Goal: Use online tool/utility: Use online tool/utility

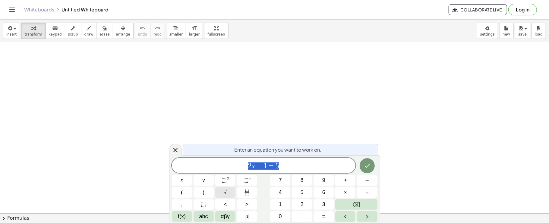
click at [224, 197] on button "√" at bounding box center [225, 192] width 20 height 11
click at [243, 195] on icon "Fraction" at bounding box center [247, 193] width 8 height 8
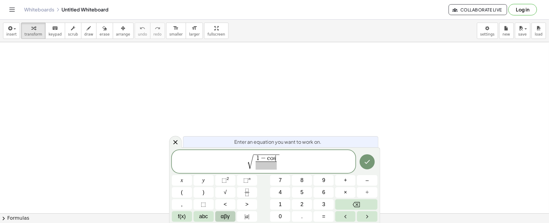
click at [228, 214] on span "αβγ" at bounding box center [224, 216] width 9 height 8
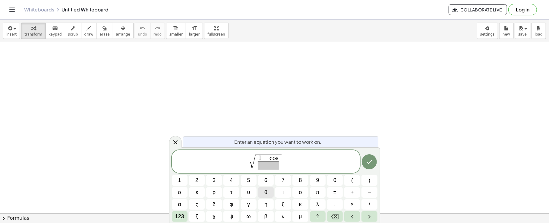
click at [272, 193] on button "θ" at bounding box center [266, 192] width 16 height 11
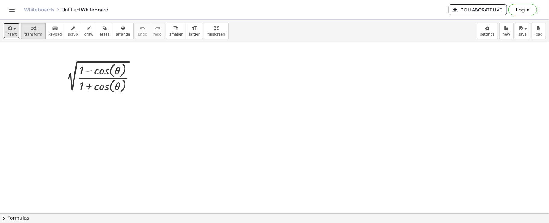
click at [9, 30] on icon "button" at bounding box center [9, 28] width 5 height 7
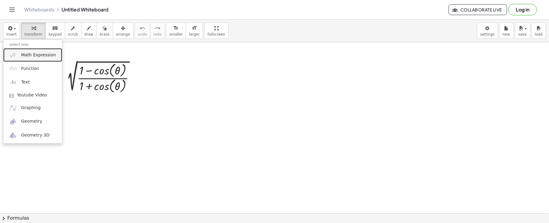
click at [19, 55] on link "Math Expression" at bounding box center [32, 55] width 59 height 14
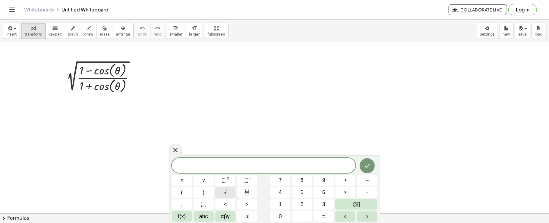
click at [225, 192] on span "√" at bounding box center [225, 192] width 3 height 8
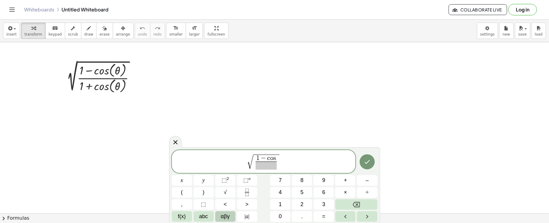
click at [226, 220] on span "αβγ" at bounding box center [224, 216] width 9 height 8
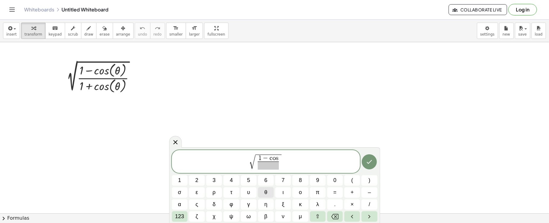
click at [261, 195] on button "θ" at bounding box center [266, 192] width 16 height 11
click at [349, 200] on button "×" at bounding box center [352, 204] width 16 height 11
click at [261, 193] on button "θ" at bounding box center [266, 192] width 16 height 11
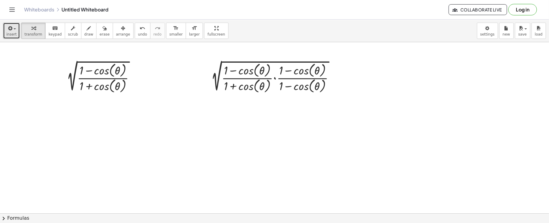
click at [5, 29] on button "insert" at bounding box center [11, 31] width 17 height 16
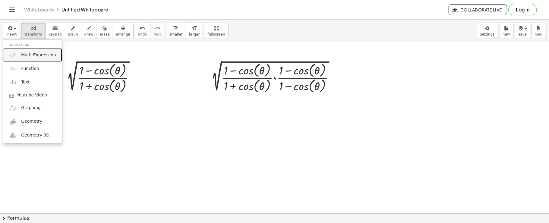
click at [11, 53] on img at bounding box center [13, 55] width 8 height 8
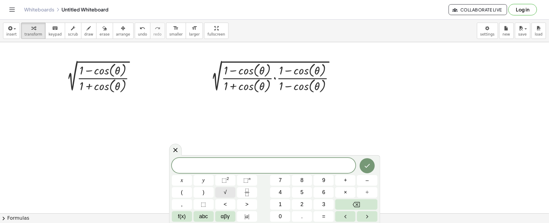
click at [225, 191] on span "√" at bounding box center [225, 192] width 3 height 8
click at [243, 191] on icon "Fraction" at bounding box center [247, 193] width 8 height 8
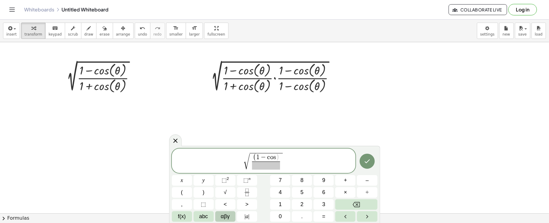
click at [222, 217] on span "αβγ" at bounding box center [224, 216] width 9 height 8
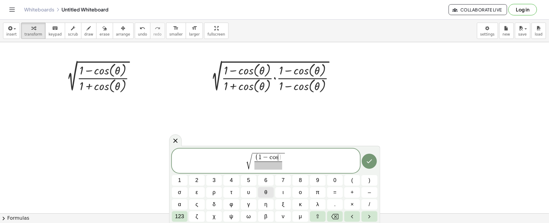
click at [267, 193] on span "θ" at bounding box center [265, 192] width 3 height 8
click at [174, 217] on button "123" at bounding box center [180, 216] width 16 height 11
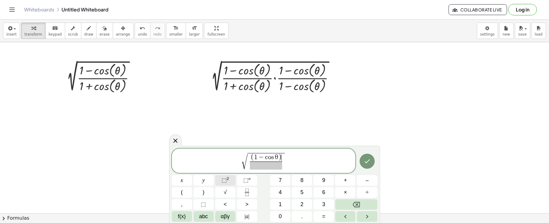
click at [228, 177] on sup "2" at bounding box center [228, 178] width 2 height 5
click at [216, 218] on button "αβγ" at bounding box center [225, 216] width 20 height 11
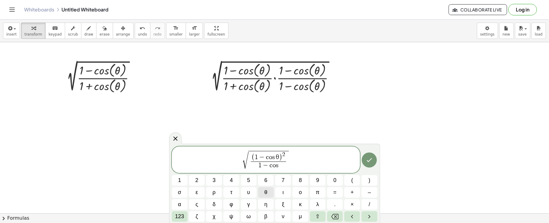
click at [258, 193] on button "θ" at bounding box center [266, 192] width 16 height 11
click at [182, 213] on span "123" at bounding box center [179, 216] width 9 height 8
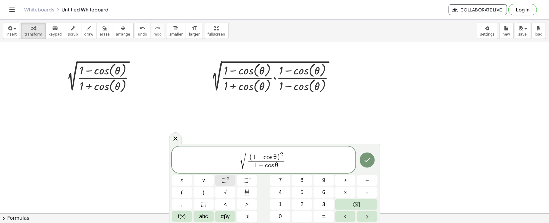
click at [222, 179] on span "⬚" at bounding box center [223, 180] width 5 height 6
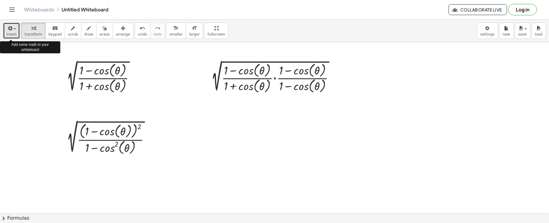
click at [5, 33] on button "insert" at bounding box center [11, 31] width 17 height 16
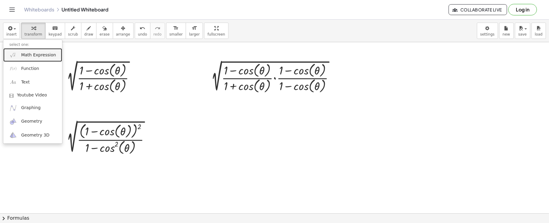
click at [16, 56] on img at bounding box center [13, 55] width 8 height 8
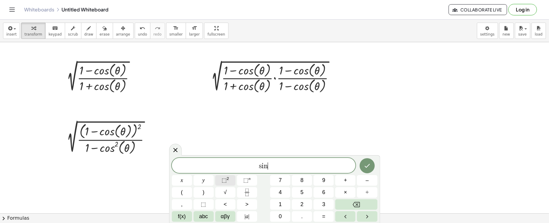
click at [229, 184] on button "⬚ 2" at bounding box center [225, 180] width 20 height 11
click at [220, 216] on span "αβγ" at bounding box center [224, 216] width 9 height 8
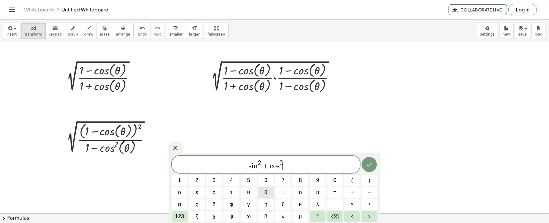
click at [263, 192] on button "θ" at bounding box center [266, 192] width 16 height 11
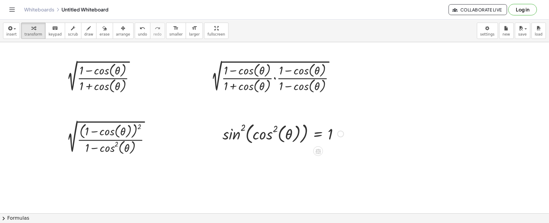
click at [338, 134] on div at bounding box center [340, 133] width 7 height 7
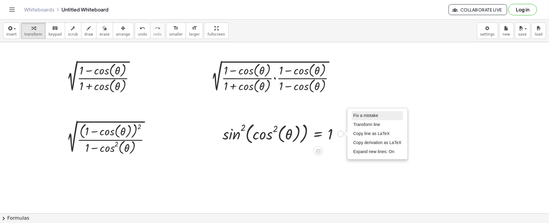
click at [354, 114] on span "Fix a mistake" at bounding box center [365, 115] width 25 height 5
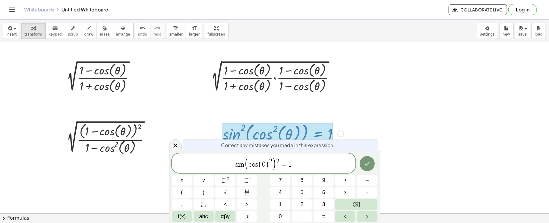
click at [247, 161] on span "(" at bounding box center [246, 163] width 4 height 13
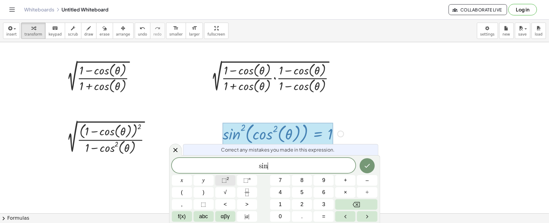
click at [233, 177] on button "⬚ 2" at bounding box center [225, 180] width 20 height 11
click at [224, 214] on span "αβγ" at bounding box center [224, 216] width 9 height 8
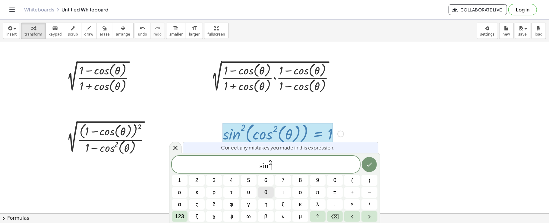
click at [266, 194] on span "θ" at bounding box center [265, 192] width 3 height 8
click at [183, 213] on span "123" at bounding box center [179, 216] width 9 height 8
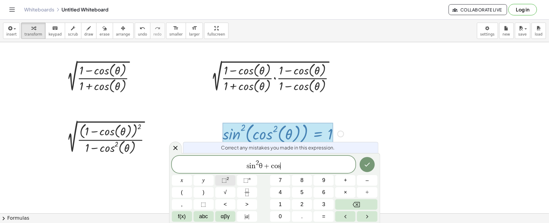
click at [228, 183] on span "⬚ 2" at bounding box center [225, 180] width 8 height 8
click at [223, 221] on button "αβγ" at bounding box center [225, 216] width 20 height 11
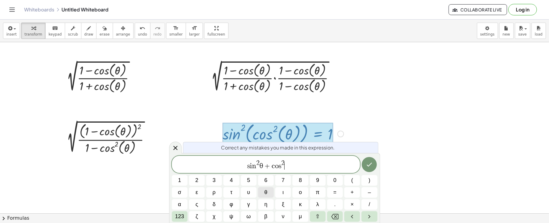
click at [269, 193] on button "θ" at bounding box center [266, 192] width 16 height 11
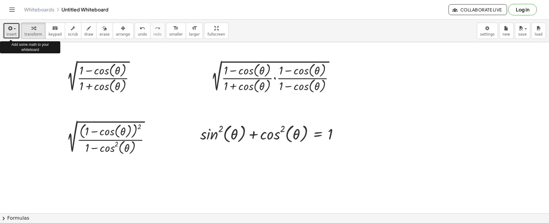
click at [7, 31] on icon "button" at bounding box center [9, 28] width 5 height 7
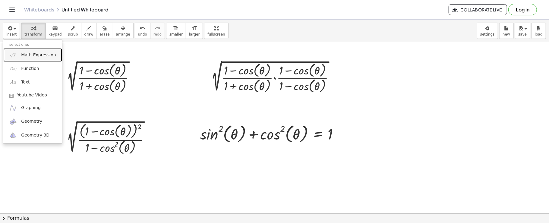
click at [11, 54] on img at bounding box center [13, 55] width 8 height 8
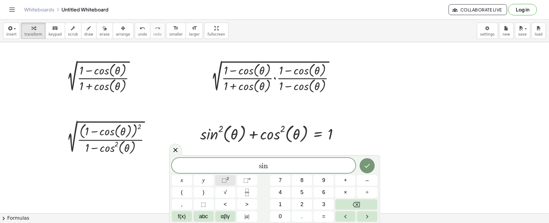
click at [232, 181] on button "⬚ 2" at bounding box center [225, 180] width 20 height 11
click at [224, 215] on span "αβγ" at bounding box center [224, 216] width 9 height 8
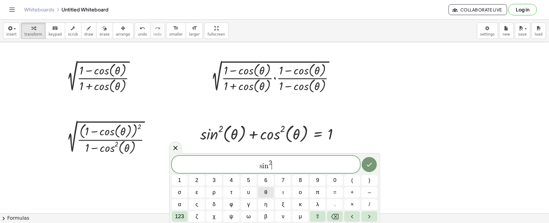
click at [268, 196] on button "θ" at bounding box center [266, 192] width 16 height 11
click at [181, 216] on span "123" at bounding box center [179, 216] width 9 height 8
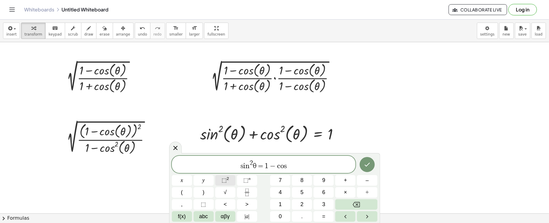
click at [222, 181] on span "⬚" at bounding box center [223, 180] width 5 height 6
click at [224, 218] on span "αβγ" at bounding box center [224, 216] width 9 height 8
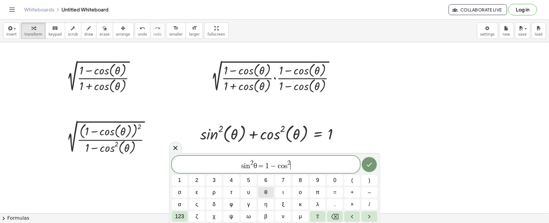
click at [265, 195] on span "θ" at bounding box center [265, 192] width 3 height 8
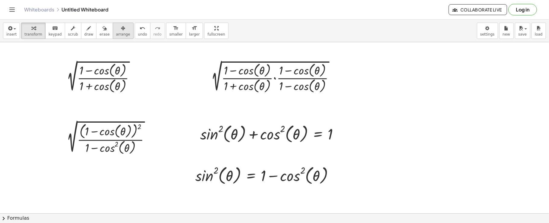
click at [113, 38] on button "arrange" at bounding box center [123, 31] width 21 height 16
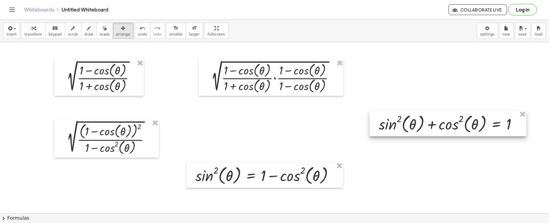
drag, startPoint x: 223, startPoint y: 125, endPoint x: 401, endPoint y: 115, distance: 178.6
click at [401, 115] on div at bounding box center [447, 124] width 157 height 26
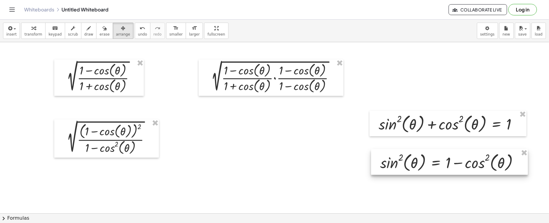
drag, startPoint x: 305, startPoint y: 169, endPoint x: 414, endPoint y: 162, distance: 109.9
click at [414, 162] on div at bounding box center [449, 162] width 157 height 26
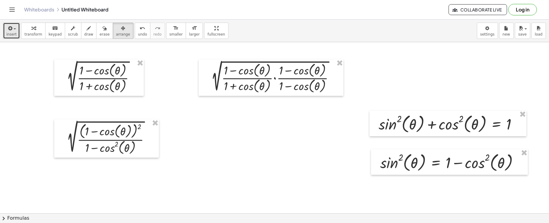
click at [6, 32] on button "insert" at bounding box center [11, 31] width 17 height 16
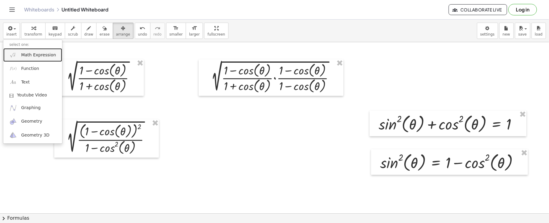
click at [22, 60] on link "Math Expression" at bounding box center [32, 55] width 59 height 14
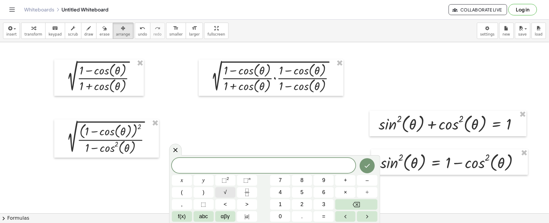
click at [219, 189] on button "√" at bounding box center [225, 192] width 20 height 11
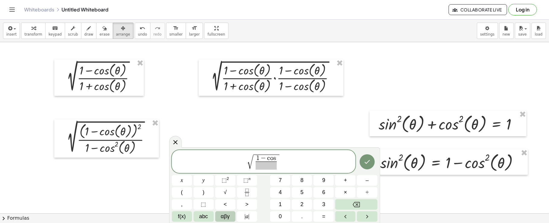
click at [216, 215] on button "αβγ" at bounding box center [225, 216] width 20 height 11
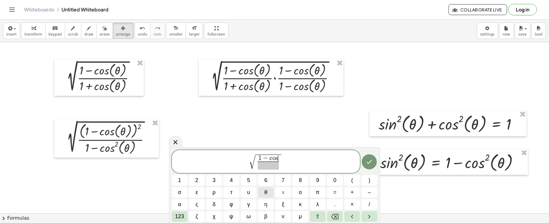
click at [264, 192] on span "θ" at bounding box center [265, 192] width 3 height 8
click at [176, 215] on span "123" at bounding box center [179, 216] width 9 height 8
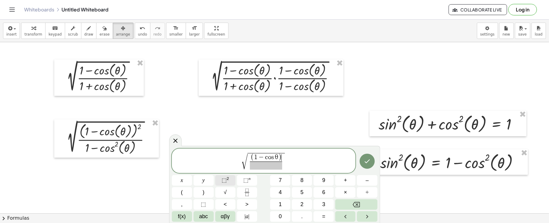
click at [226, 183] on span "⬚ 2" at bounding box center [225, 180] width 8 height 8
click at [182, 217] on span "f(x)" at bounding box center [182, 216] width 8 height 8
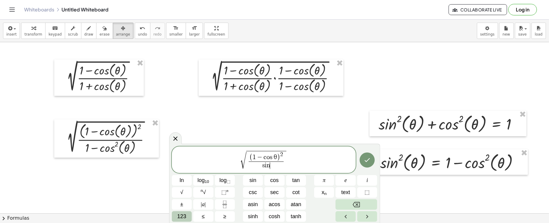
click at [183, 219] on span "123" at bounding box center [181, 216] width 9 height 8
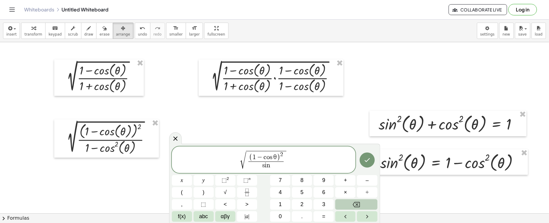
click at [183, 219] on span "f(x)" at bounding box center [182, 216] width 8 height 8
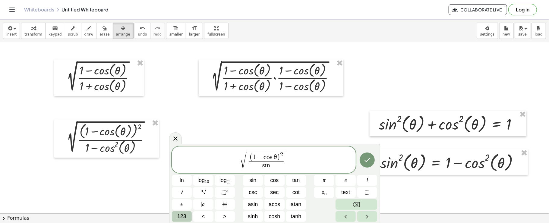
click at [183, 219] on span "123" at bounding box center [181, 216] width 9 height 8
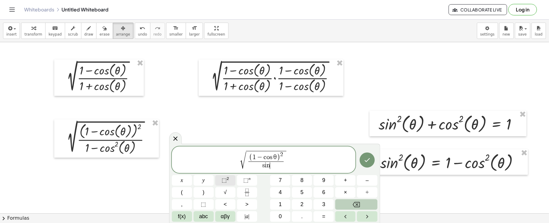
click at [231, 177] on button "⬚ 2" at bounding box center [225, 180] width 20 height 11
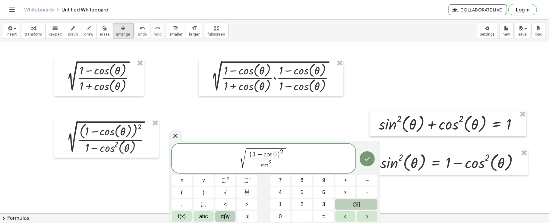
click at [231, 216] on button "αβγ" at bounding box center [225, 216] width 20 height 11
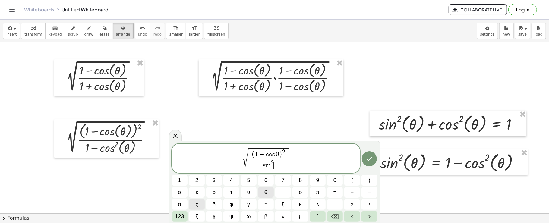
click at [268, 191] on button "θ" at bounding box center [266, 192] width 16 height 11
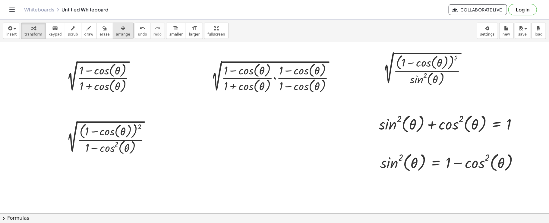
click at [121, 32] on icon "button" at bounding box center [123, 28] width 4 height 7
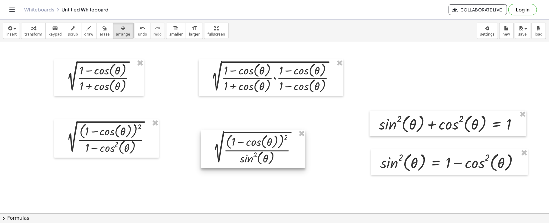
drag, startPoint x: 408, startPoint y: 70, endPoint x: 239, endPoint y: 149, distance: 187.3
click at [239, 149] on div at bounding box center [253, 149] width 105 height 38
click at [24, 27] on div "button" at bounding box center [33, 27] width 18 height 7
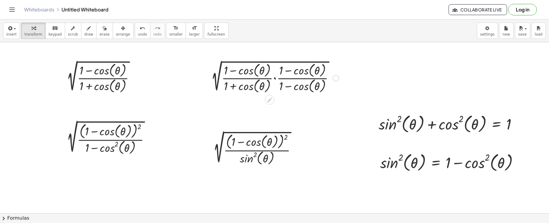
click at [333, 77] on div at bounding box center [335, 78] width 7 height 7
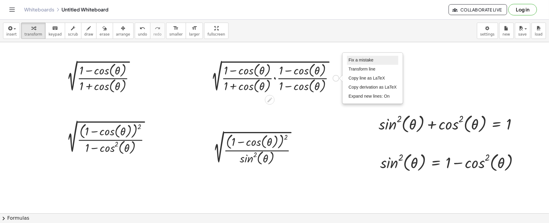
click at [347, 60] on li "Fix a mistake" at bounding box center [372, 60] width 51 height 9
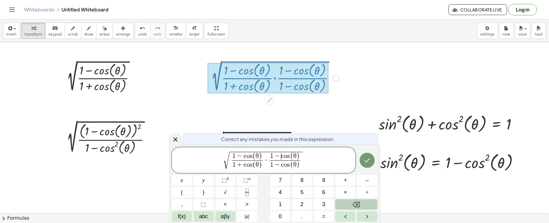
click at [280, 157] on span "−" at bounding box center [277, 156] width 8 height 7
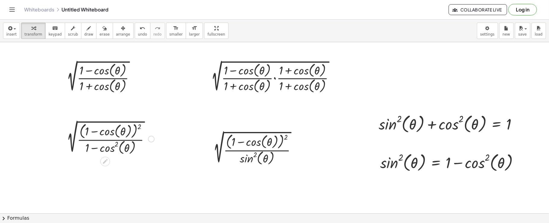
click at [152, 137] on div at bounding box center [151, 139] width 7 height 7
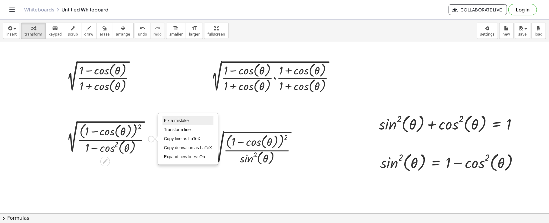
click at [165, 119] on span "Fix a mistake" at bounding box center [176, 120] width 25 height 5
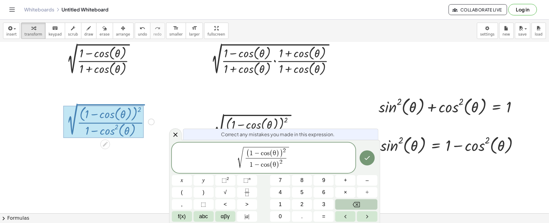
scroll to position [17, 0]
click at [258, 154] on span "−" at bounding box center [257, 153] width 8 height 7
click at [229, 214] on span "αβγ" at bounding box center [224, 216] width 9 height 8
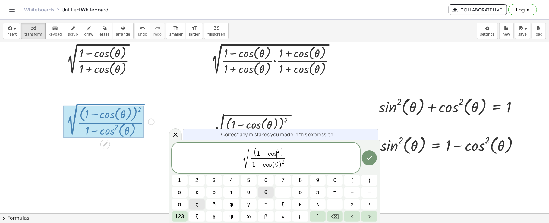
click at [261, 190] on button "θ" at bounding box center [266, 192] width 16 height 11
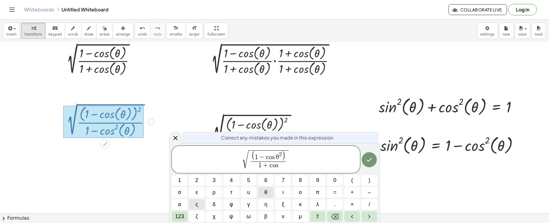
click at [261, 190] on button "θ" at bounding box center [266, 192] width 16 height 11
click at [181, 212] on span "123" at bounding box center [179, 216] width 9 height 8
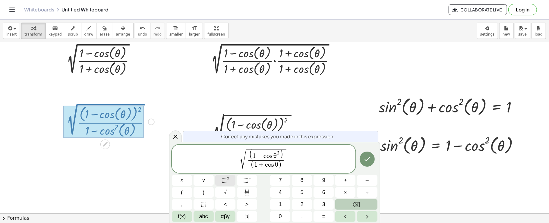
click at [226, 181] on span "⬚" at bounding box center [223, 180] width 5 height 6
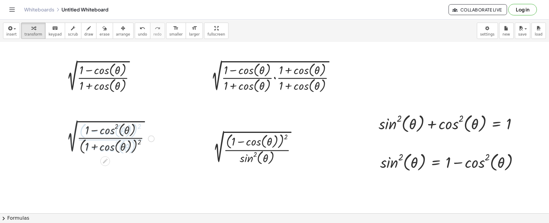
scroll to position [0, 0]
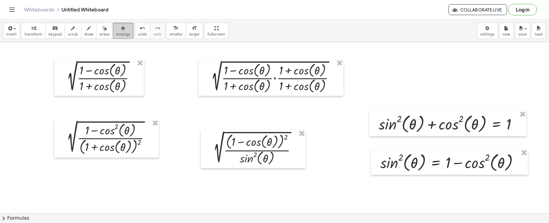
click at [117, 30] on div "button" at bounding box center [123, 27] width 14 height 7
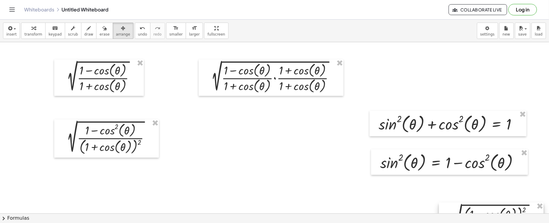
drag, startPoint x: 257, startPoint y: 133, endPoint x: 495, endPoint y: 205, distance: 248.8
click at [495, 205] on div at bounding box center [491, 221] width 105 height 38
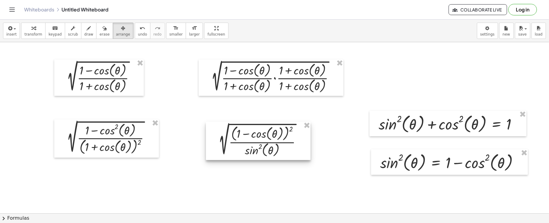
drag, startPoint x: 469, startPoint y: 205, endPoint x: 236, endPoint y: 126, distance: 246.2
click at [236, 126] on div at bounding box center [258, 141] width 105 height 38
click at [34, 28] on div "button" at bounding box center [33, 27] width 18 height 7
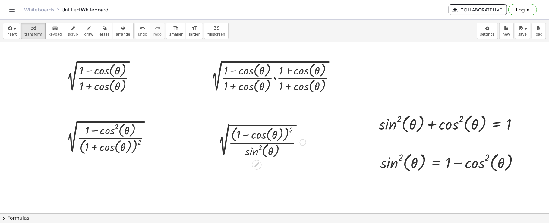
click at [302, 141] on div at bounding box center [302, 142] width 7 height 7
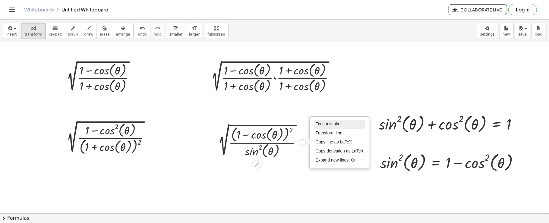
click at [316, 121] on li "Fix a mistake" at bounding box center [339, 124] width 51 height 9
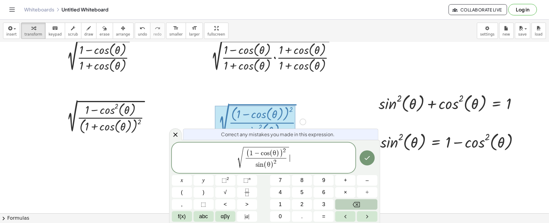
scroll to position [20, 0]
click at [284, 151] on span "2" at bounding box center [284, 151] width 3 height 6
click at [282, 155] on span "( 1 − c o s ( θ ) ) 2 ​" at bounding box center [266, 153] width 41 height 11
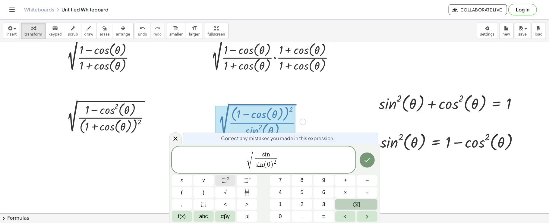
click at [228, 180] on sup "2" at bounding box center [228, 178] width 2 height 5
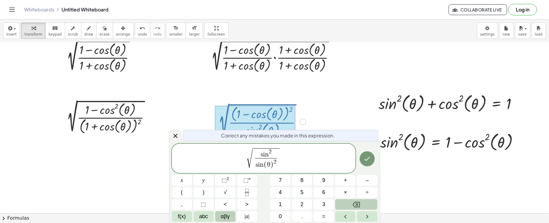
click at [232, 212] on button "αβγ" at bounding box center [225, 216] width 20 height 11
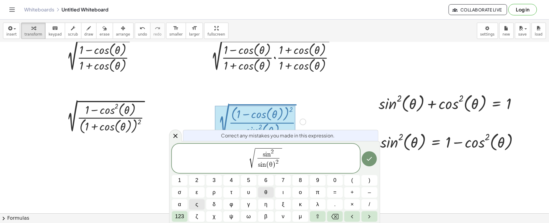
click at [265, 193] on span "θ" at bounding box center [265, 192] width 3 height 8
click at [283, 170] on span "√ s i n 2 θ s i n ( θ ) 2 ​ ​" at bounding box center [266, 158] width 188 height 23
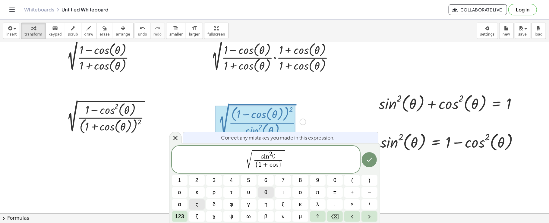
click at [260, 190] on button "θ" at bounding box center [266, 192] width 16 height 11
click at [181, 216] on span "123" at bounding box center [179, 216] width 9 height 8
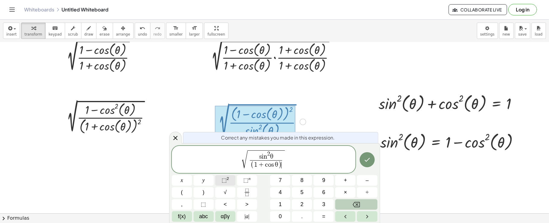
click at [228, 181] on span "⬚ 2" at bounding box center [225, 180] width 8 height 8
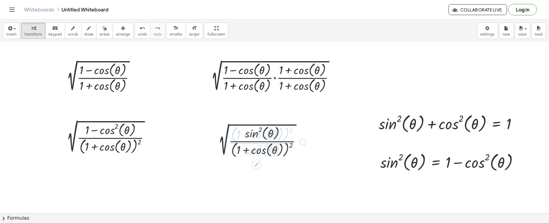
scroll to position [0, 0]
click at [84, 28] on div "button" at bounding box center [88, 27] width 9 height 7
drag, startPoint x: 258, startPoint y: 129, endPoint x: 264, endPoint y: 129, distance: 5.4
click at [264, 129] on div at bounding box center [274, 213] width 549 height 342
drag, startPoint x: 257, startPoint y: 122, endPoint x: 249, endPoint y: 127, distance: 10.3
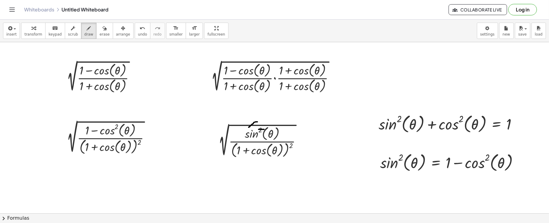
click at [249, 127] on div at bounding box center [274, 213] width 549 height 342
drag, startPoint x: 293, startPoint y: 146, endPoint x: 285, endPoint y: 147, distance: 8.8
click at [285, 147] on div at bounding box center [274, 213] width 549 height 342
drag, startPoint x: 237, startPoint y: 122, endPoint x: 231, endPoint y: 130, distance: 10.3
click at [231, 130] on div at bounding box center [274, 213] width 549 height 342
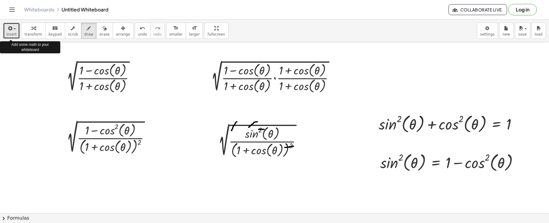
click at [8, 25] on icon "button" at bounding box center [9, 28] width 5 height 7
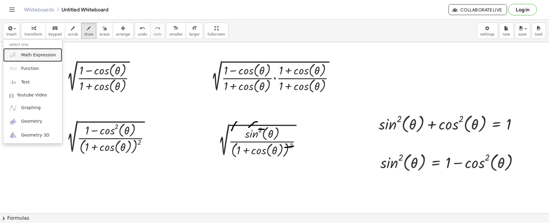
click at [13, 53] on img at bounding box center [13, 55] width 8 height 8
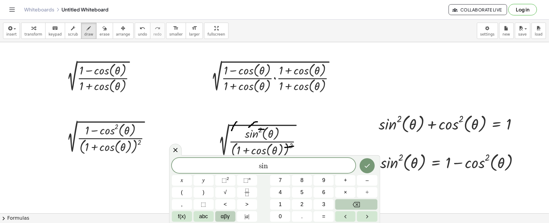
click at [224, 215] on span "αβγ" at bounding box center [224, 216] width 9 height 8
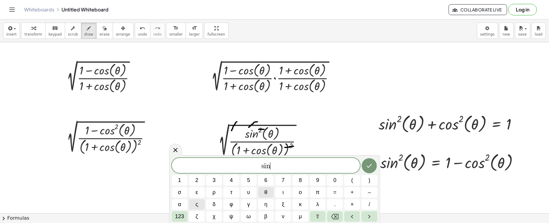
click at [263, 192] on button "θ" at bounding box center [266, 192] width 16 height 11
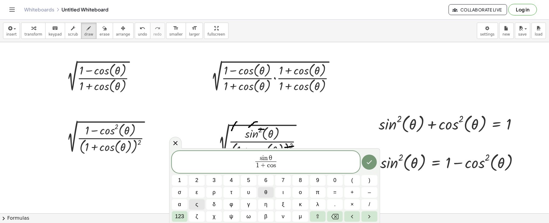
click at [263, 192] on button "θ" at bounding box center [266, 192] width 16 height 11
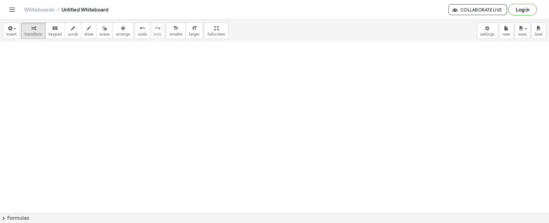
scroll to position [140, 0]
click at [5, 25] on button "insert" at bounding box center [11, 31] width 17 height 16
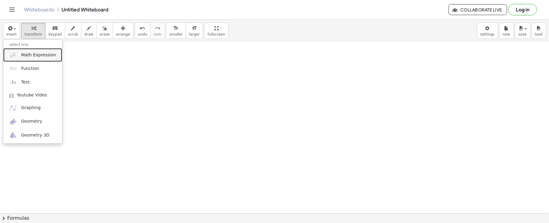
click at [32, 58] on link "Math Expression" at bounding box center [32, 55] width 59 height 14
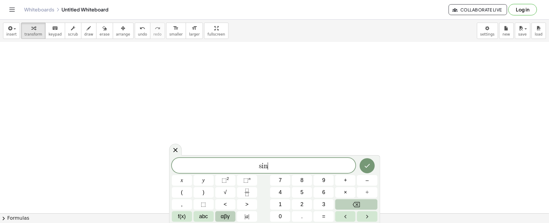
click at [228, 214] on span "αβγ" at bounding box center [224, 216] width 9 height 8
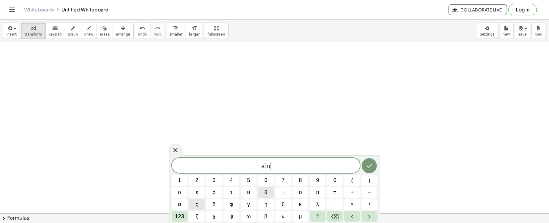
click at [262, 192] on button "θ" at bounding box center [266, 192] width 16 height 11
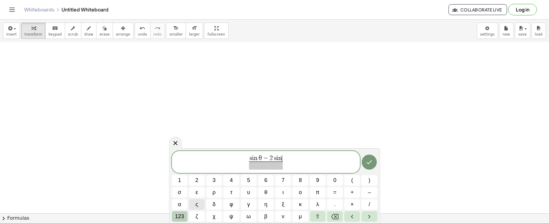
click at [172, 215] on button "123" at bounding box center [180, 216] width 16 height 11
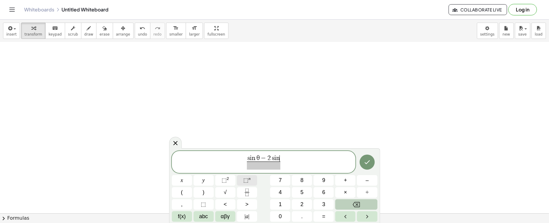
click at [242, 177] on button "⬚ n" at bounding box center [247, 180] width 20 height 11
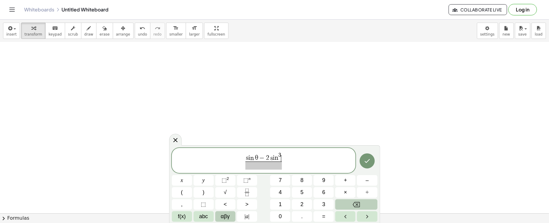
click at [227, 214] on span "αβγ" at bounding box center [224, 216] width 9 height 8
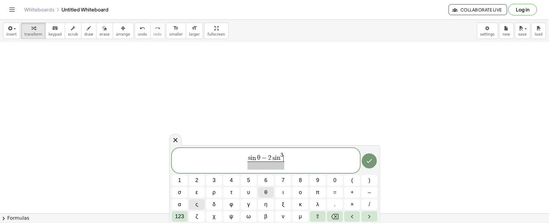
click at [262, 191] on button "θ" at bounding box center [266, 192] width 16 height 11
click at [174, 216] on button "123" at bounding box center [180, 216] width 16 height 11
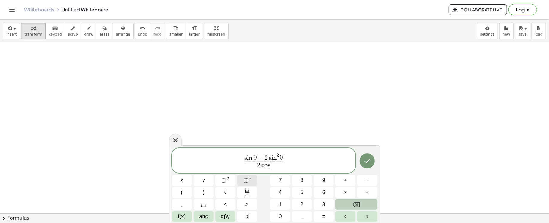
click at [241, 183] on button "⬚ n" at bounding box center [247, 180] width 20 height 11
click at [219, 213] on button "αβγ" at bounding box center [225, 216] width 20 height 11
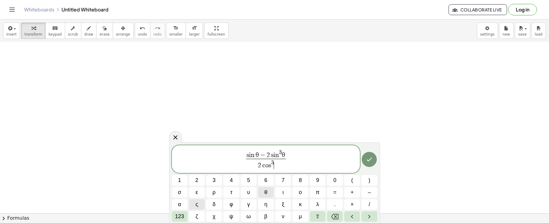
click at [263, 192] on button "θ" at bounding box center [266, 192] width 16 height 11
click at [184, 213] on span "123" at bounding box center [179, 216] width 9 height 8
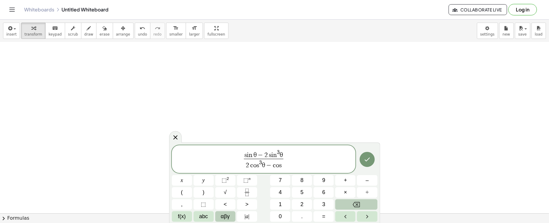
click at [227, 214] on span "αβγ" at bounding box center [224, 216] width 9 height 8
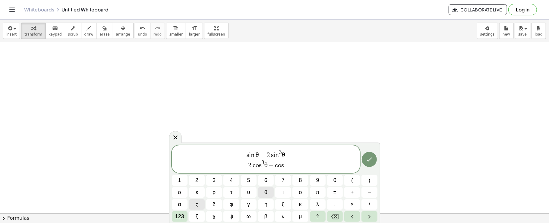
click at [263, 194] on button "θ" at bounding box center [266, 192] width 16 height 11
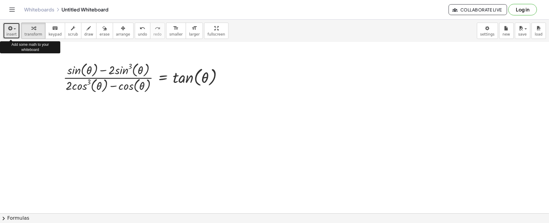
click at [10, 25] on icon "button" at bounding box center [9, 28] width 5 height 7
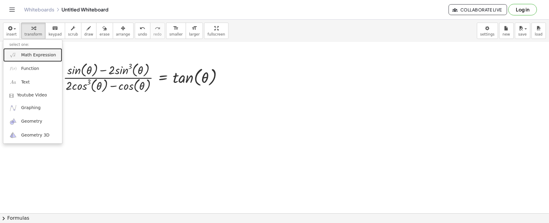
click at [12, 49] on link "Math Expression" at bounding box center [32, 55] width 59 height 14
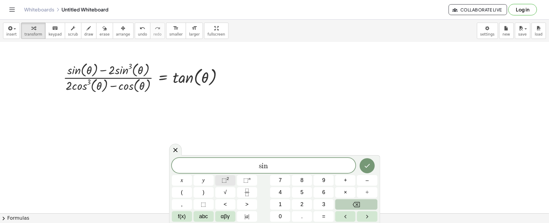
click at [226, 177] on span "⬚ 2" at bounding box center [225, 180] width 8 height 8
click at [218, 217] on button "αβγ" at bounding box center [225, 216] width 20 height 11
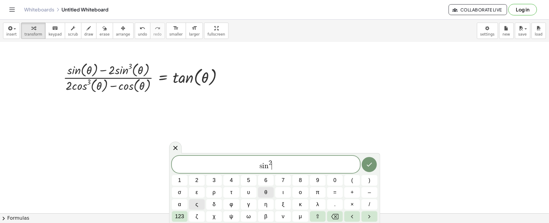
click at [269, 196] on button "θ" at bounding box center [266, 192] width 16 height 11
click at [177, 213] on span "123" at bounding box center [179, 216] width 9 height 8
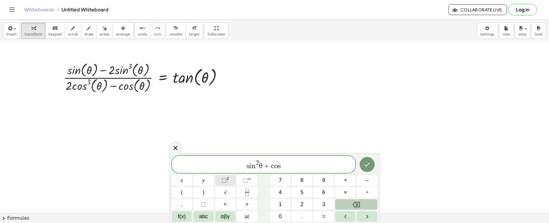
click at [222, 182] on span "⬚" at bounding box center [223, 180] width 5 height 6
click at [220, 218] on button "αβγ" at bounding box center [225, 216] width 20 height 11
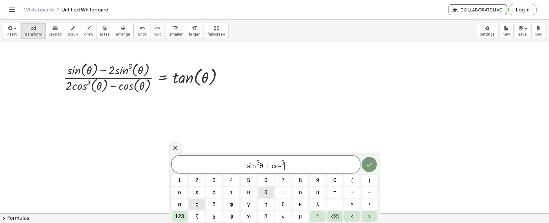
click at [262, 193] on button "θ" at bounding box center [266, 192] width 16 height 11
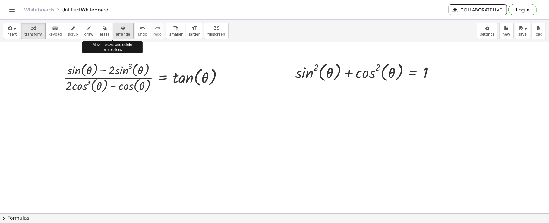
click at [116, 26] on div "button" at bounding box center [123, 27] width 14 height 7
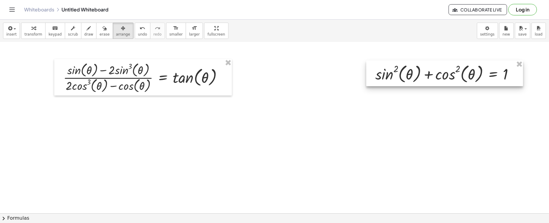
drag, startPoint x: 328, startPoint y: 77, endPoint x: 408, endPoint y: 79, distance: 79.8
click at [408, 79] on div at bounding box center [444, 74] width 157 height 26
click at [4, 34] on button "insert" at bounding box center [11, 31] width 17 height 16
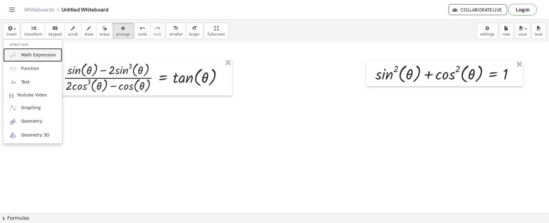
click at [9, 50] on link "Math Expression" at bounding box center [32, 55] width 59 height 14
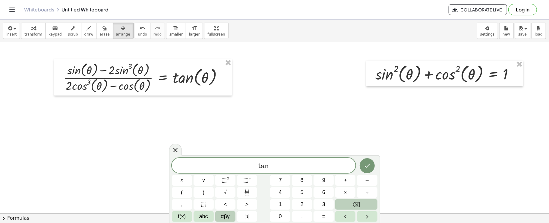
click at [230, 216] on button "αβγ" at bounding box center [225, 216] width 20 height 11
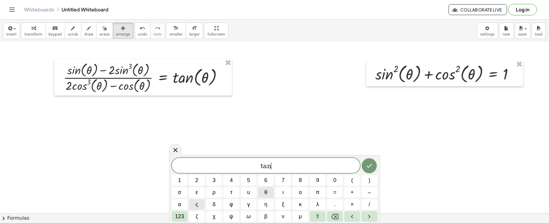
click at [271, 189] on button "θ" at bounding box center [266, 192] width 16 height 11
click at [184, 218] on button "123" at bounding box center [180, 216] width 16 height 11
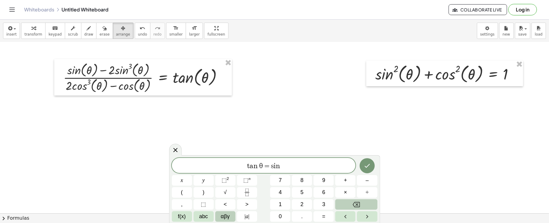
click at [222, 220] on span "αβγ" at bounding box center [224, 216] width 9 height 8
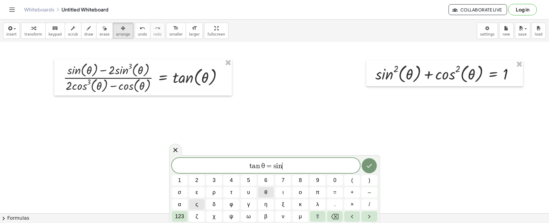
click at [266, 193] on span "θ" at bounding box center [265, 192] width 3 height 8
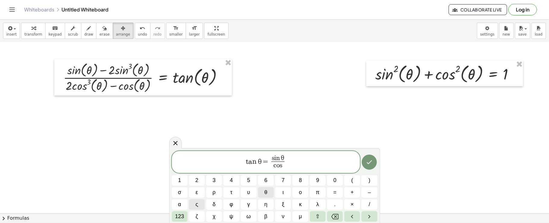
click at [266, 193] on span "θ" at bounding box center [265, 192] width 3 height 8
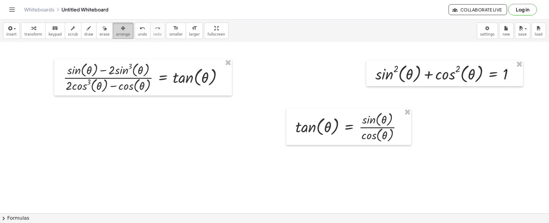
click at [121, 30] on icon "button" at bounding box center [123, 28] width 4 height 7
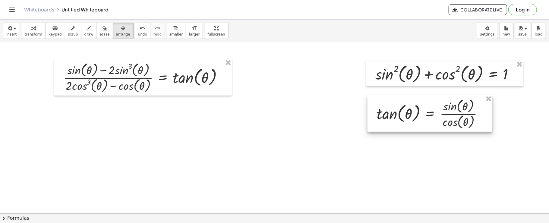
drag, startPoint x: 346, startPoint y: 140, endPoint x: 427, endPoint y: 127, distance: 82.1
click at [427, 127] on div at bounding box center [429, 113] width 125 height 36
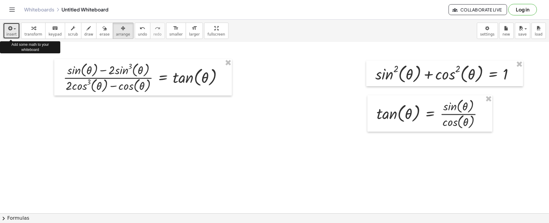
click at [8, 23] on button "insert" at bounding box center [11, 31] width 17 height 16
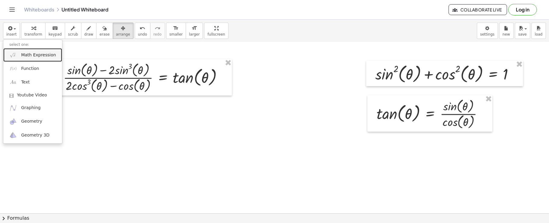
click at [23, 53] on span "Math Expression" at bounding box center [38, 55] width 35 height 6
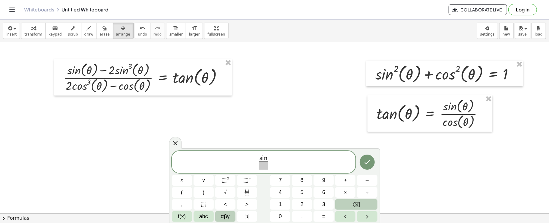
click at [232, 220] on button "αβγ" at bounding box center [225, 216] width 20 height 11
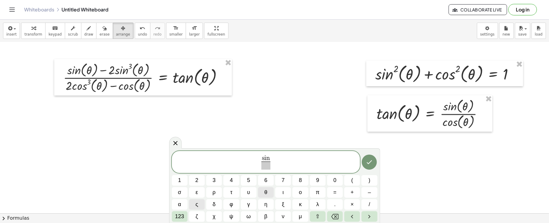
click at [261, 191] on button "θ" at bounding box center [266, 192] width 16 height 11
click at [183, 215] on span "123" at bounding box center [179, 216] width 9 height 8
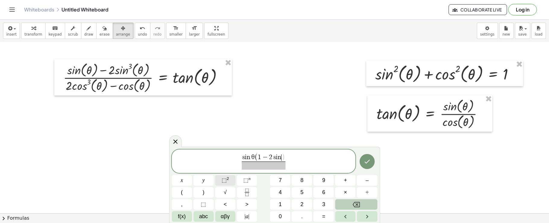
click at [225, 179] on span "⬚" at bounding box center [223, 180] width 5 height 6
click at [222, 214] on span "αβγ" at bounding box center [224, 216] width 9 height 8
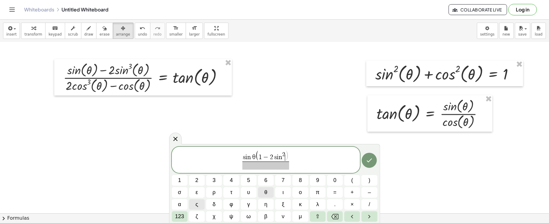
click at [260, 194] on button "θ" at bounding box center [266, 192] width 16 height 11
click at [263, 187] on button "θ" at bounding box center [266, 192] width 16 height 11
click at [182, 214] on span "123" at bounding box center [179, 216] width 9 height 8
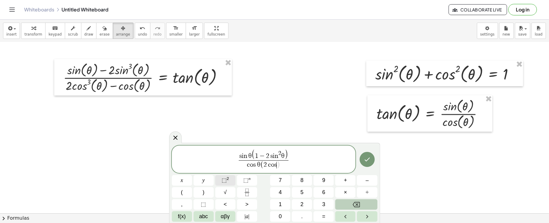
click at [230, 178] on button "⬚ 2" at bounding box center [225, 180] width 20 height 11
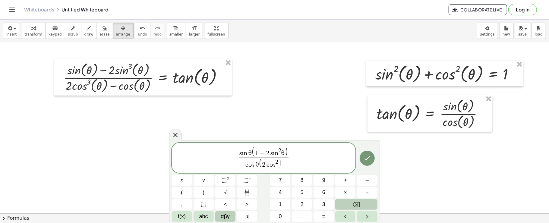
click at [227, 220] on span "αβγ" at bounding box center [224, 216] width 9 height 8
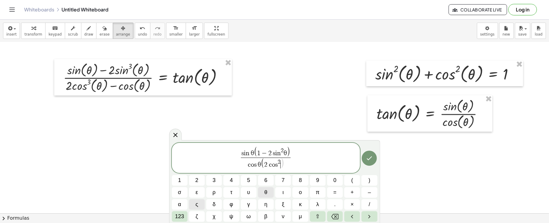
click at [266, 193] on span "θ" at bounding box center [265, 192] width 3 height 8
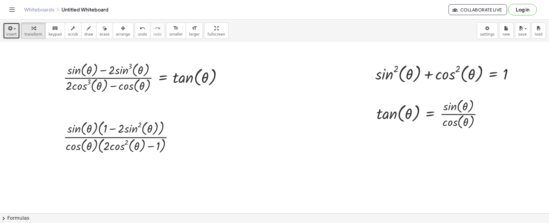
click at [5, 27] on button "insert" at bounding box center [11, 31] width 17 height 16
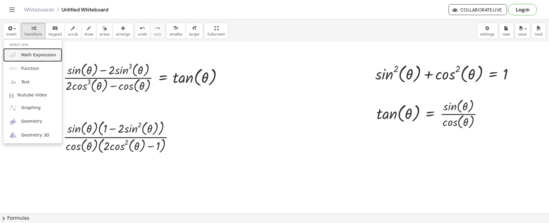
click at [14, 53] on img at bounding box center [13, 55] width 8 height 8
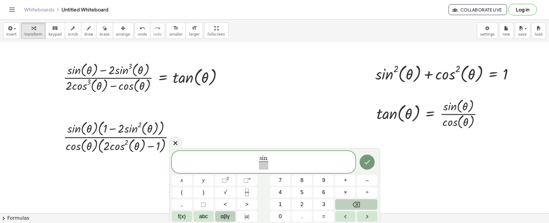
click at [227, 220] on span "αβγ" at bounding box center [224, 216] width 9 height 8
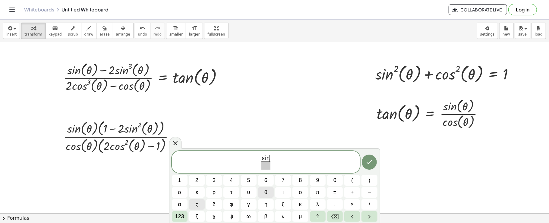
click at [272, 191] on button "θ" at bounding box center [266, 192] width 16 height 11
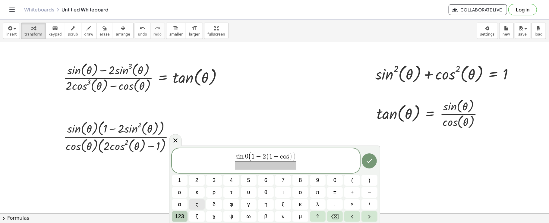
click at [180, 217] on span "123" at bounding box center [179, 216] width 9 height 8
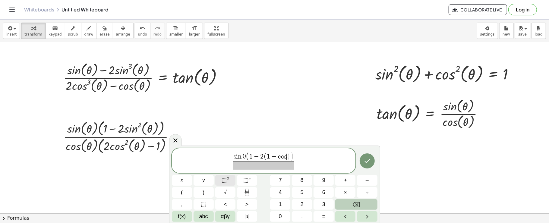
click at [227, 180] on sup "2" at bounding box center [228, 178] width 2 height 5
click at [221, 216] on span "αβγ" at bounding box center [224, 216] width 9 height 8
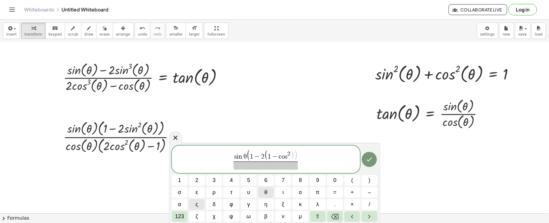
click at [266, 189] on span "θ" at bounding box center [265, 192] width 3 height 8
click at [284, 166] on span "​" at bounding box center [265, 165] width 67 height 8
click at [300, 155] on span "s i n θ [ 1 − 2 ( 1 − c o s 2 θ ) ] ​ ​" at bounding box center [266, 160] width 70 height 20
click at [297, 155] on span "]" at bounding box center [297, 155] width 4 height 12
click at [275, 166] on span at bounding box center [265, 165] width 67 height 8
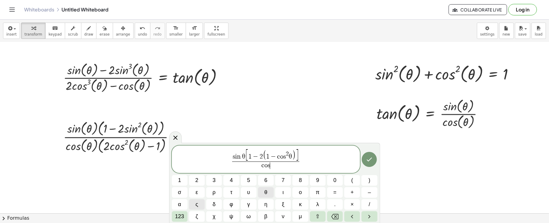
click at [261, 188] on button "θ" at bounding box center [266, 192] width 16 height 11
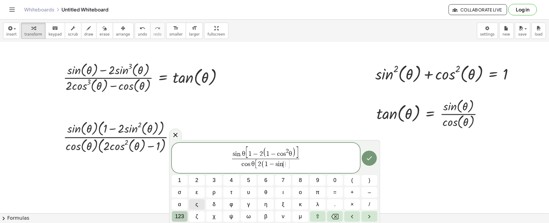
click at [181, 213] on span "123" at bounding box center [179, 216] width 9 height 8
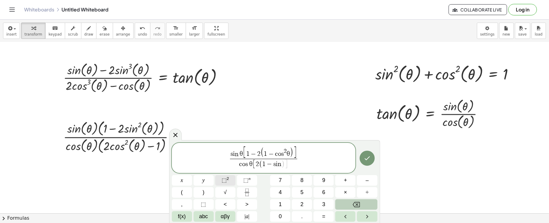
click at [234, 175] on button "⬚ 2" at bounding box center [225, 180] width 20 height 11
click at [227, 218] on span "αβγ" at bounding box center [224, 216] width 9 height 8
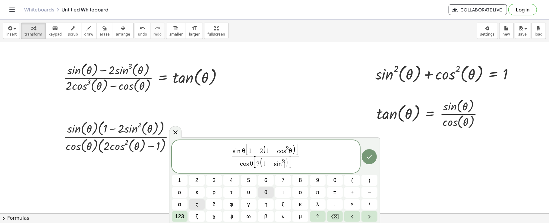
click at [267, 189] on button "θ" at bounding box center [266, 192] width 16 height 11
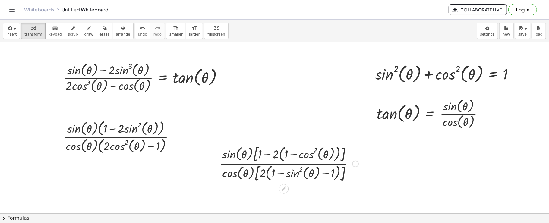
click at [352, 163] on div at bounding box center [355, 164] width 7 height 7
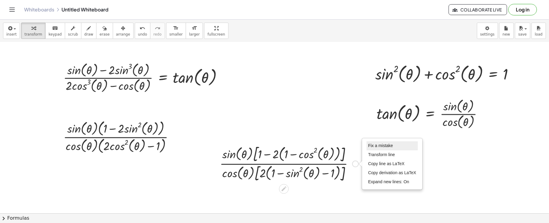
click at [375, 141] on li "Fix a mistake" at bounding box center [391, 145] width 51 height 9
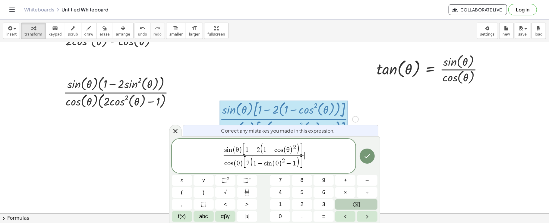
scroll to position [185, 0]
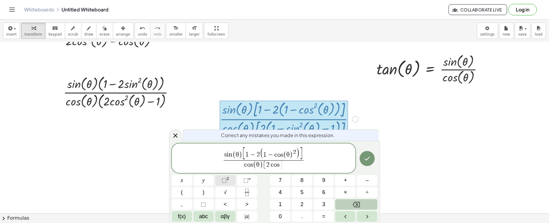
click at [229, 181] on button "⬚ 2" at bounding box center [225, 180] width 20 height 11
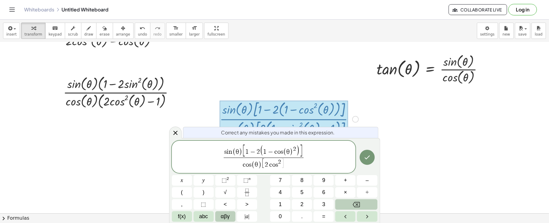
click at [227, 213] on span "αβγ" at bounding box center [224, 216] width 9 height 8
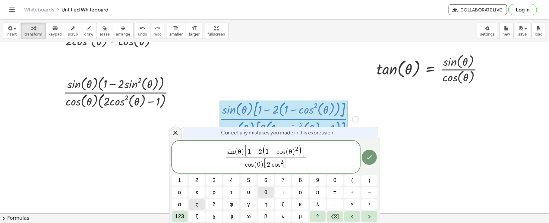
click at [266, 192] on span "θ" at bounding box center [265, 192] width 3 height 8
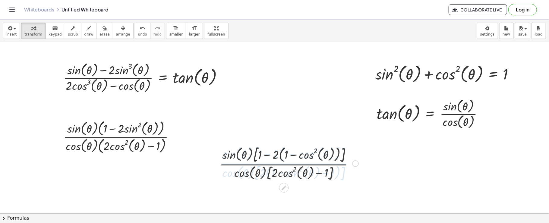
scroll to position [140, 0]
click at [5, 29] on button "insert" at bounding box center [11, 31] width 17 height 16
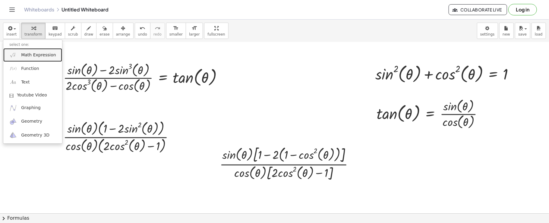
click at [31, 58] on span "Math Expression" at bounding box center [38, 55] width 35 height 6
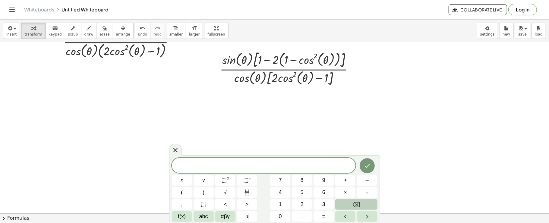
scroll to position [231, 0]
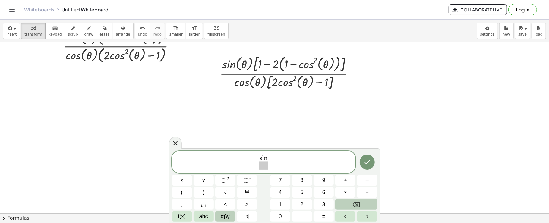
click at [230, 216] on button "αβγ" at bounding box center [225, 216] width 20 height 11
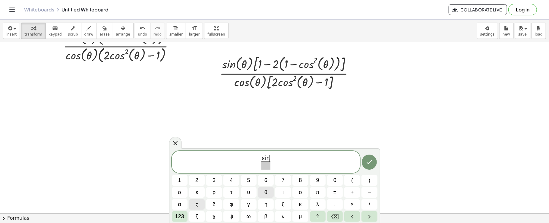
click at [268, 194] on button "θ" at bounding box center [266, 192] width 16 height 11
click at [186, 213] on button "123" at bounding box center [180, 216] width 16 height 11
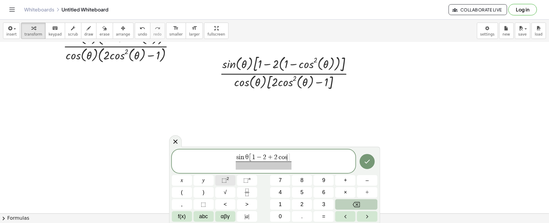
click at [225, 179] on span "⬚" at bounding box center [223, 180] width 5 height 6
click at [224, 217] on span "αβγ" at bounding box center [224, 216] width 9 height 8
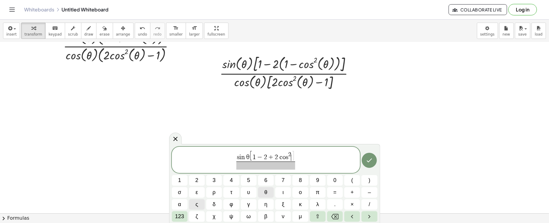
click at [268, 193] on button "θ" at bounding box center [266, 192] width 16 height 11
click at [183, 217] on span "123" at bounding box center [179, 216] width 9 height 8
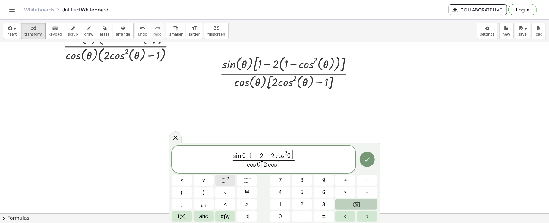
click at [227, 180] on sup "2" at bounding box center [228, 178] width 2 height 5
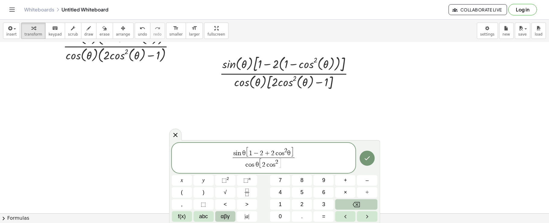
click at [222, 214] on span "αβγ" at bounding box center [224, 216] width 9 height 8
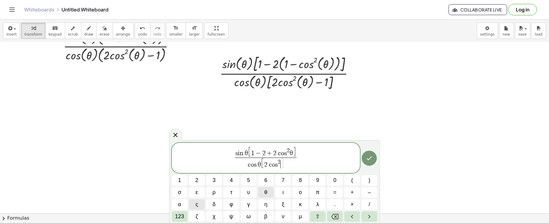
click at [270, 191] on button "θ" at bounding box center [266, 192] width 16 height 11
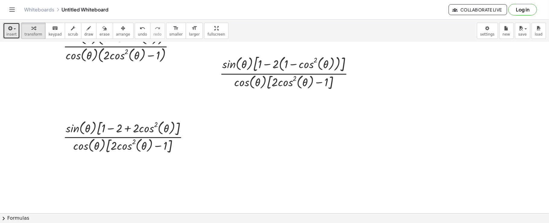
click at [11, 28] on icon "button" at bounding box center [9, 28] width 5 height 7
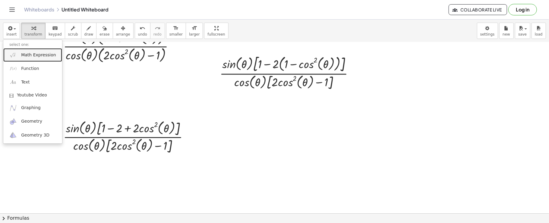
click at [11, 49] on link "Math Expression" at bounding box center [32, 55] width 59 height 14
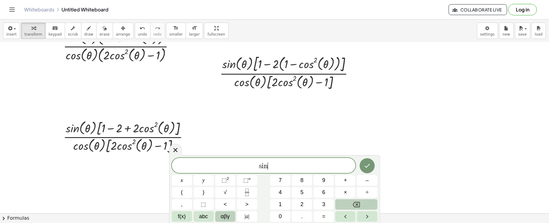
click at [219, 214] on button "αβγ" at bounding box center [225, 216] width 20 height 11
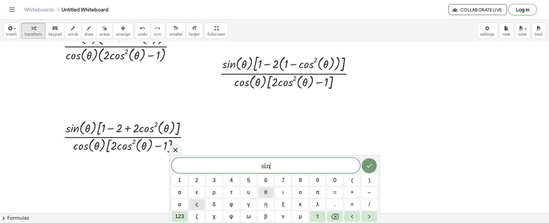
click at [268, 191] on button "θ" at bounding box center [266, 192] width 16 height 11
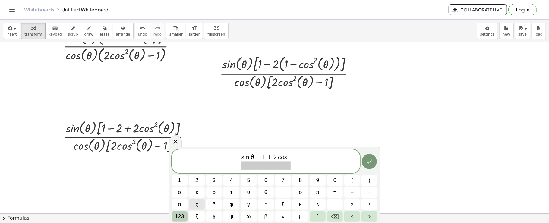
click at [176, 217] on span "123" at bounding box center [179, 216] width 9 height 8
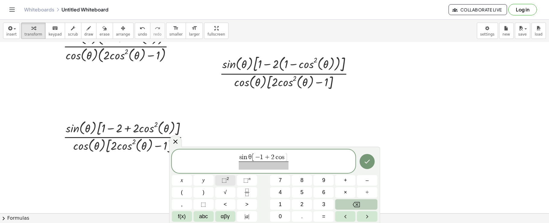
click at [222, 176] on span "⬚ 2" at bounding box center [225, 180] width 8 height 8
click at [219, 215] on button "αβγ" at bounding box center [225, 216] width 20 height 11
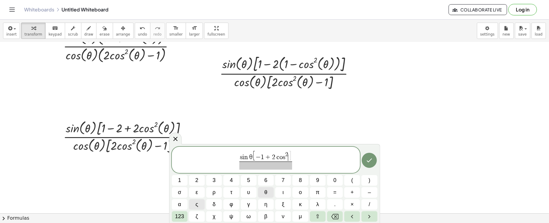
click at [264, 195] on button "θ" at bounding box center [266, 192] width 16 height 11
click at [263, 193] on button "θ" at bounding box center [266, 192] width 16 height 11
click at [185, 213] on button "123" at bounding box center [180, 216] width 16 height 11
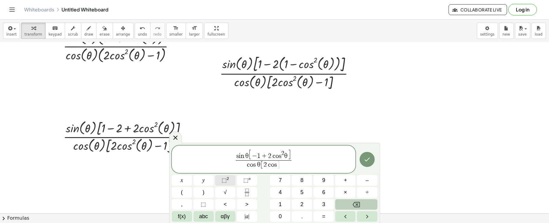
click at [222, 181] on span "⬚" at bounding box center [223, 180] width 5 height 6
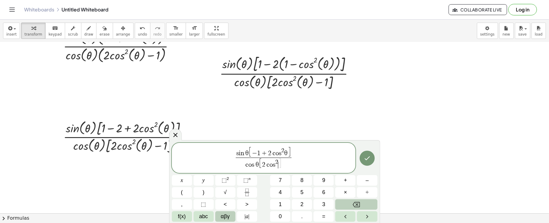
click at [224, 212] on span "αβγ" at bounding box center [224, 216] width 9 height 8
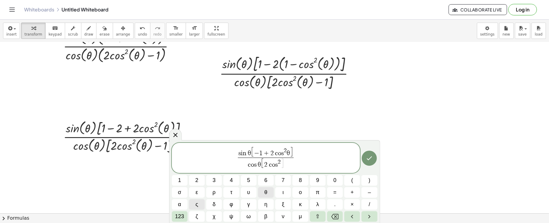
click at [271, 191] on button "θ" at bounding box center [266, 192] width 16 height 11
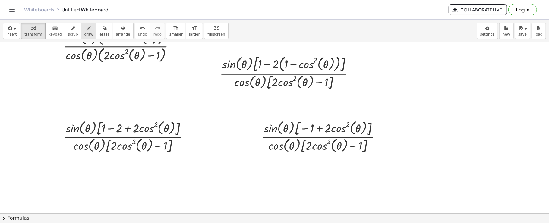
click at [87, 28] on icon "button" at bounding box center [89, 28] width 4 height 7
drag, startPoint x: 295, startPoint y: 122, endPoint x: 423, endPoint y: 136, distance: 129.1
click at [423, 136] on div at bounding box center [274, 68] width 549 height 514
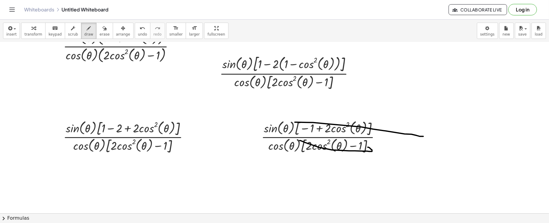
drag, startPoint x: 299, startPoint y: 140, endPoint x: 366, endPoint y: 147, distance: 66.6
click at [366, 147] on div at bounding box center [274, 68] width 549 height 514
click at [8, 30] on icon "button" at bounding box center [9, 28] width 5 height 7
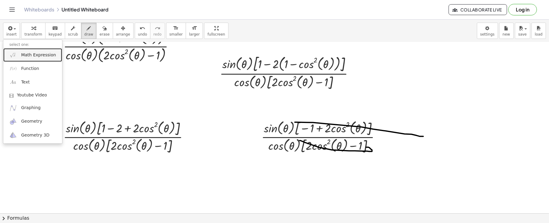
click at [10, 57] on img at bounding box center [13, 55] width 8 height 8
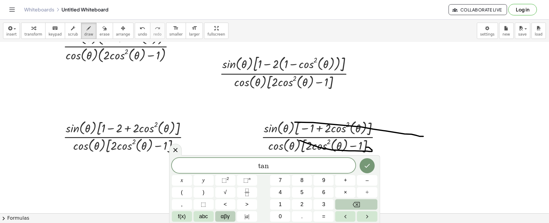
click at [219, 212] on button "αβγ" at bounding box center [225, 216] width 20 height 11
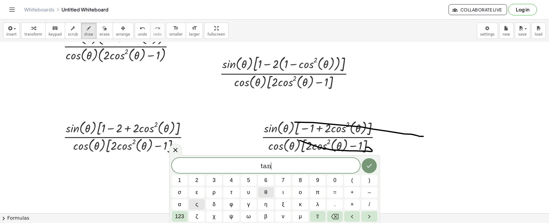
click at [270, 189] on button "θ" at bounding box center [266, 192] width 16 height 11
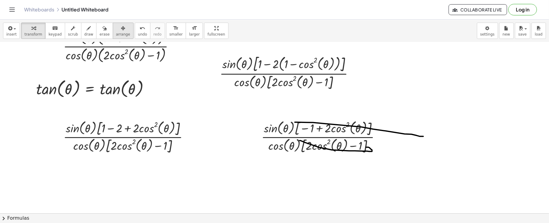
click at [116, 28] on div "button" at bounding box center [123, 27] width 14 height 7
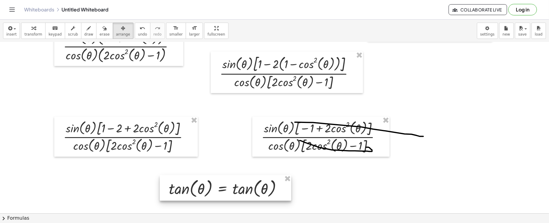
drag, startPoint x: 61, startPoint y: 87, endPoint x: 193, endPoint y: 187, distance: 165.6
click at [193, 187] on div at bounding box center [225, 188] width 131 height 26
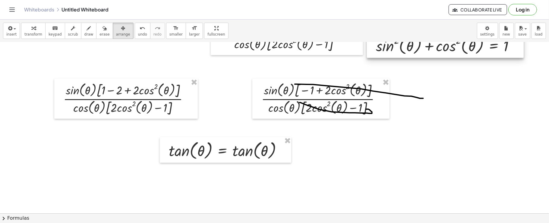
scroll to position [255, 0]
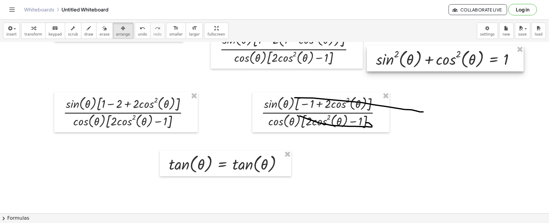
drag, startPoint x: 416, startPoint y: 45, endPoint x: 416, endPoint y: 145, distance: 100.6
click at [416, 145] on div "2 √ ( · ( + 1 − cos ( , θ ) ) · ( + 1 + cos ( , θ ) ) ) 2 √ ( · · ( + 1 − cos (…" at bounding box center [274, 130] width 549 height 686
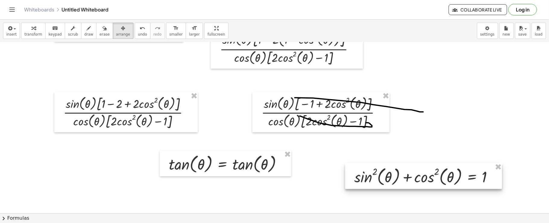
drag, startPoint x: 411, startPoint y: 182, endPoint x: 412, endPoint y: 127, distance: 55.1
click at [411, 164] on div at bounding box center [423, 176] width 157 height 26
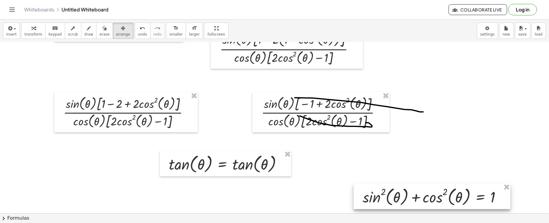
drag, startPoint x: 404, startPoint y: 161, endPoint x: 412, endPoint y: 197, distance: 37.4
click at [412, 197] on div at bounding box center [431, 196] width 157 height 26
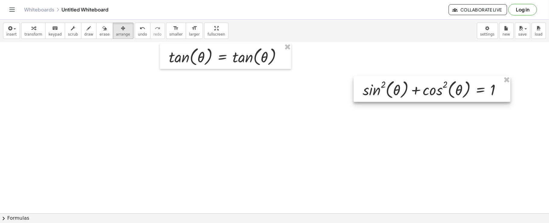
scroll to position [367, 0]
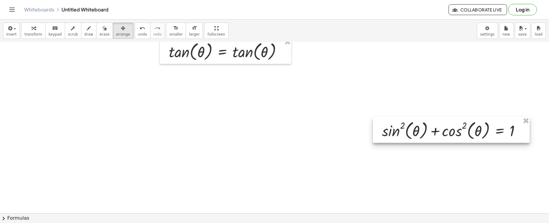
drag, startPoint x: 416, startPoint y: 93, endPoint x: 435, endPoint y: 139, distance: 50.0
click at [435, 139] on div at bounding box center [451, 130] width 157 height 26
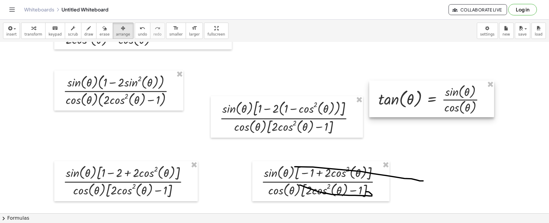
scroll to position [0, 0]
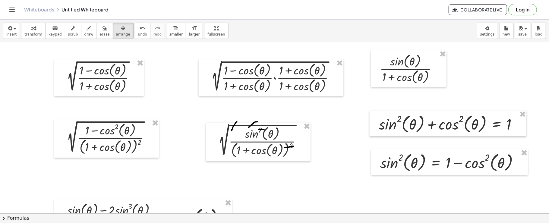
drag, startPoint x: 437, startPoint y: 75, endPoint x: 438, endPoint y: 106, distance: 31.7
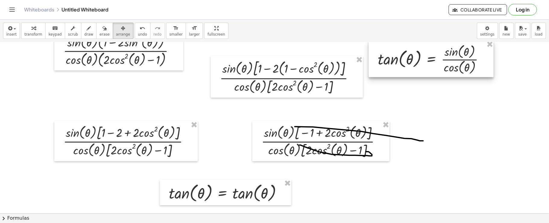
scroll to position [225, 0]
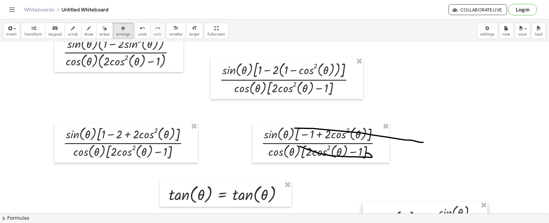
drag, startPoint x: 432, startPoint y: 64, endPoint x: 426, endPoint y: 224, distance: 159.5
click at [426, 223] on html "Graspable Math Activities Get Started Activity Bank Assigned Work Classes White…" at bounding box center [274, 111] width 549 height 223
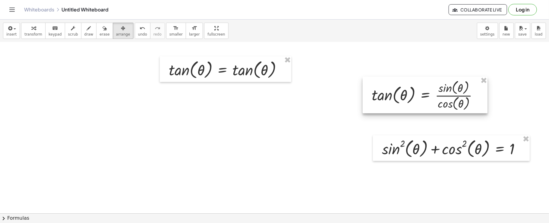
scroll to position [350, 0]
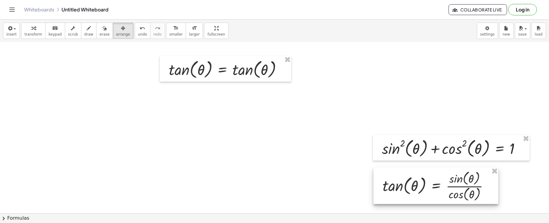
drag, startPoint x: 421, startPoint y: 99, endPoint x: 432, endPoint y: 190, distance: 91.6
click at [432, 190] on div at bounding box center [435, 185] width 125 height 36
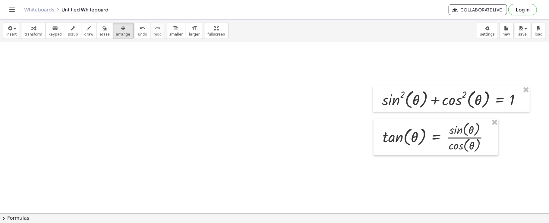
scroll to position [400, 0]
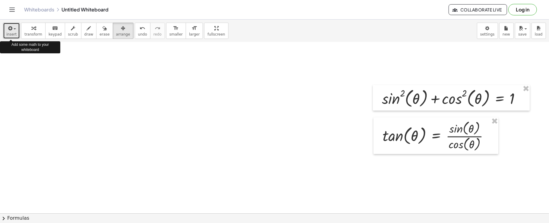
click at [8, 24] on div "button" at bounding box center [11, 27] width 10 height 7
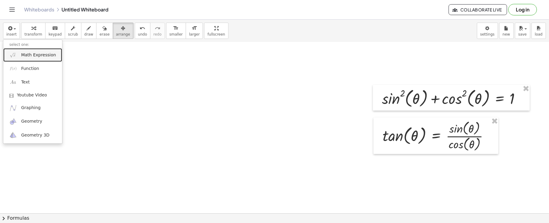
click at [12, 53] on img at bounding box center [13, 55] width 8 height 8
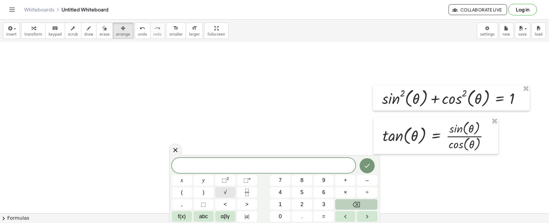
click at [225, 190] on span "√" at bounding box center [225, 192] width 3 height 8
click at [225, 180] on span "⬚" at bounding box center [223, 180] width 5 height 6
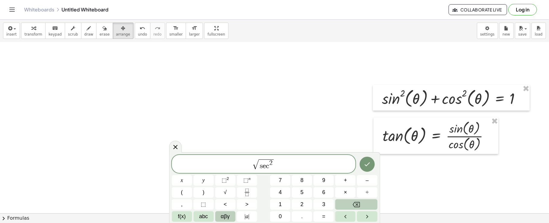
click at [227, 214] on span "αβγ" at bounding box center [224, 216] width 9 height 8
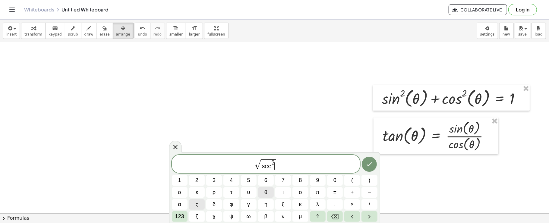
click at [268, 193] on button "θ" at bounding box center [266, 192] width 16 height 11
click at [175, 216] on span "123" at bounding box center [179, 216] width 9 height 8
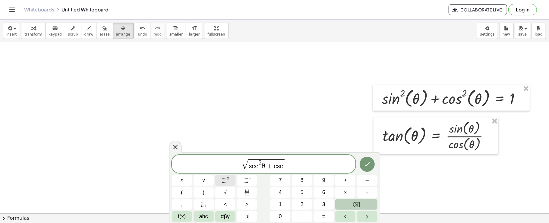
click at [228, 181] on sup "2" at bounding box center [228, 178] width 2 height 5
click at [222, 215] on span "αβγ" at bounding box center [224, 216] width 9 height 8
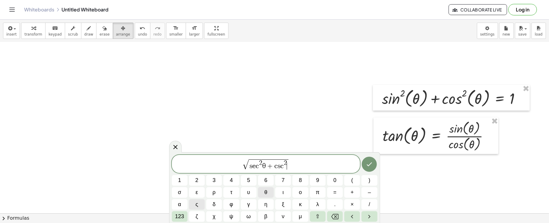
click at [269, 191] on button "θ" at bounding box center [266, 192] width 16 height 11
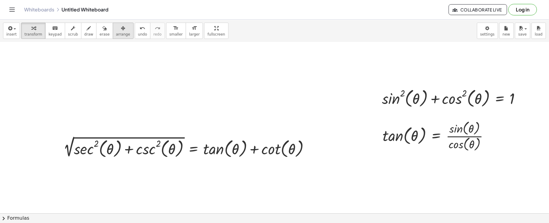
click at [121, 25] on icon "button" at bounding box center [123, 28] width 4 height 7
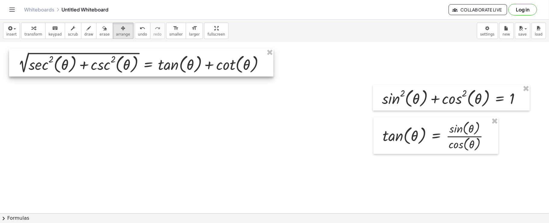
drag, startPoint x: 173, startPoint y: 147, endPoint x: 128, endPoint y: 63, distance: 95.7
click at [128, 63] on div at bounding box center [141, 63] width 264 height 28
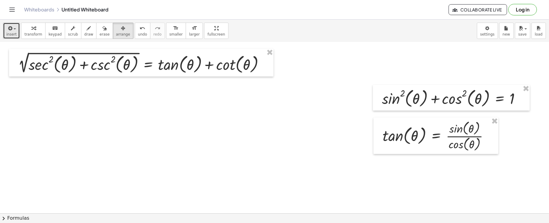
click at [16, 28] on button "insert" at bounding box center [11, 31] width 17 height 16
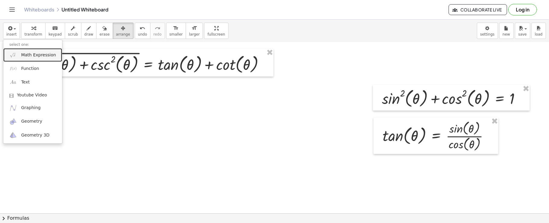
click at [33, 59] on link "Math Expression" at bounding box center [32, 55] width 59 height 14
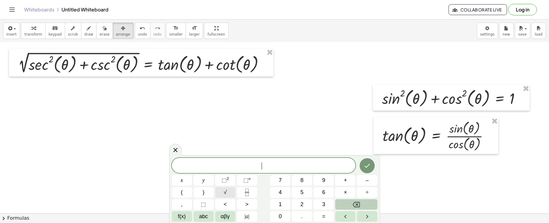
click at [227, 194] on button "√" at bounding box center [225, 192] width 20 height 11
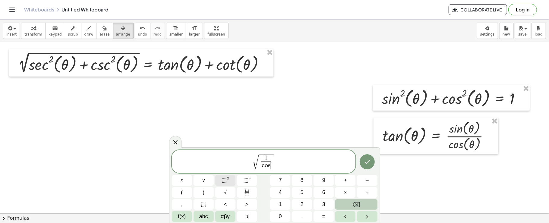
click at [227, 182] on span "⬚ 2" at bounding box center [225, 180] width 8 height 8
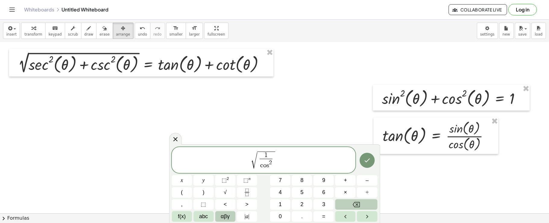
click at [223, 217] on span "αβγ" at bounding box center [224, 216] width 9 height 8
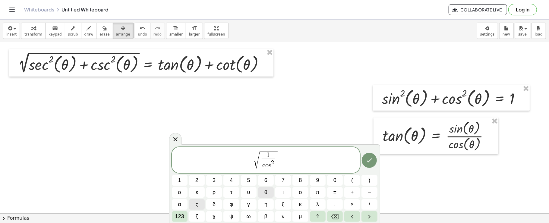
click at [264, 190] on span "θ" at bounding box center [265, 192] width 3 height 8
click at [183, 215] on span "123" at bounding box center [179, 216] width 9 height 8
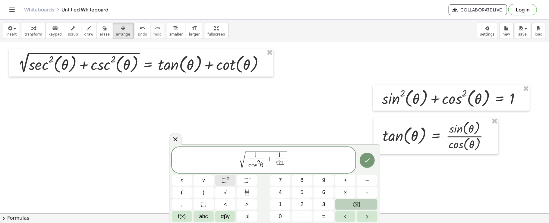
click at [224, 177] on span "⬚" at bounding box center [223, 180] width 5 height 6
click at [224, 213] on span "αβγ" at bounding box center [224, 216] width 9 height 8
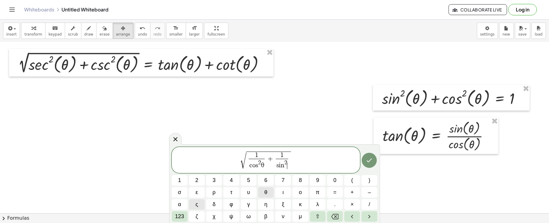
click at [267, 192] on button "θ" at bounding box center [266, 192] width 16 height 11
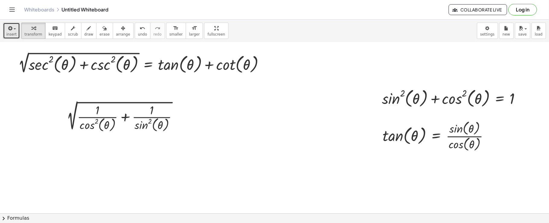
click at [9, 26] on icon "button" at bounding box center [9, 28] width 5 height 7
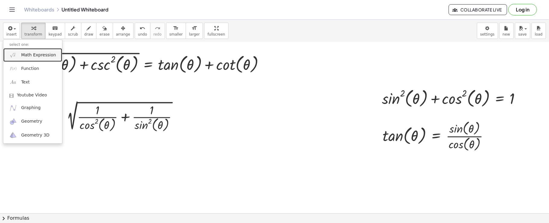
click at [10, 52] on img at bounding box center [13, 55] width 8 height 8
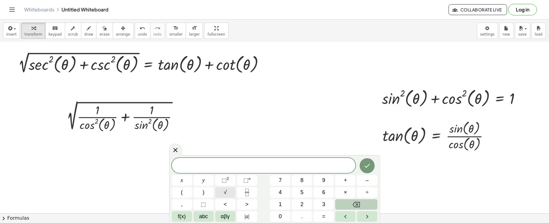
click at [227, 190] on button "√" at bounding box center [225, 192] width 20 height 11
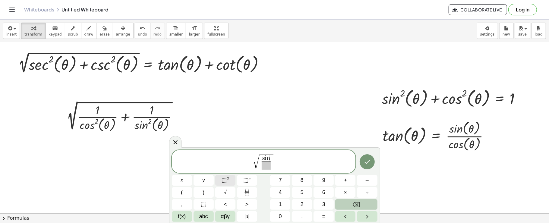
click at [227, 180] on sup "2" at bounding box center [228, 178] width 2 height 5
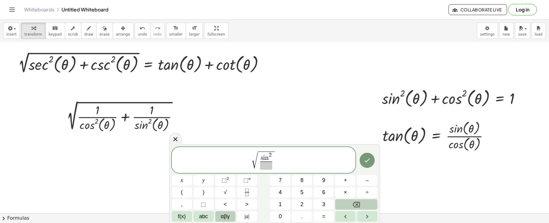
click at [227, 216] on span "αβγ" at bounding box center [224, 216] width 9 height 8
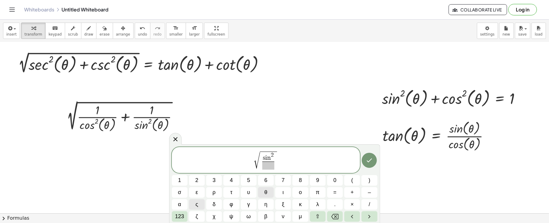
click at [264, 193] on span "θ" at bounding box center [265, 192] width 3 height 8
click at [181, 216] on span "123" at bounding box center [179, 216] width 9 height 8
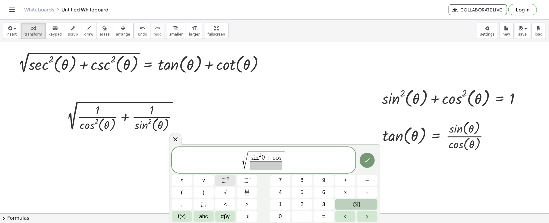
click at [224, 182] on span "⬚" at bounding box center [223, 180] width 5 height 6
click at [224, 213] on span "αβγ" at bounding box center [224, 216] width 9 height 8
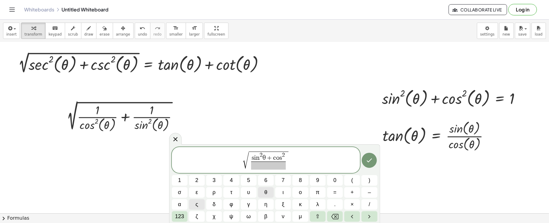
click at [269, 189] on button "θ" at bounding box center [266, 192] width 16 height 11
click at [174, 219] on button "123" at bounding box center [180, 216] width 16 height 11
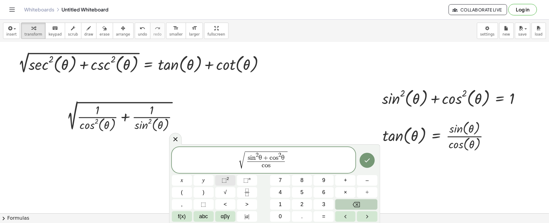
click at [226, 181] on span "⬚" at bounding box center [223, 180] width 5 height 6
click at [229, 216] on span "αβγ" at bounding box center [224, 216] width 9 height 8
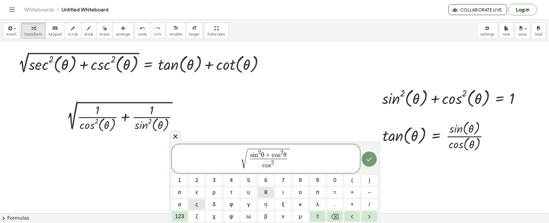
click at [269, 189] on button "θ" at bounding box center [266, 192] width 16 height 11
click at [352, 201] on span "×" at bounding box center [351, 204] width 3 height 8
